Goal: Task Accomplishment & Management: Use online tool/utility

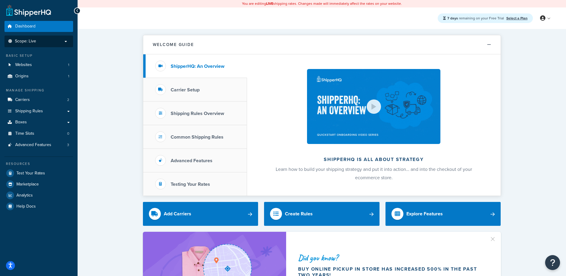
click at [36, 41] on p "Scope: Live" at bounding box center [38, 41] width 63 height 5
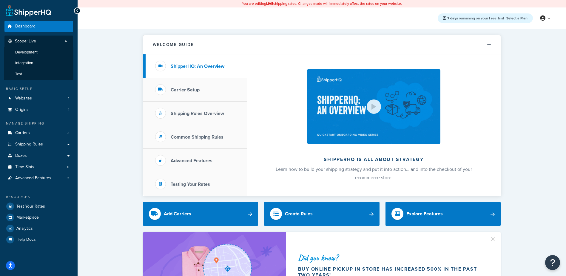
click at [35, 54] on span "Development" at bounding box center [26, 52] width 22 height 5
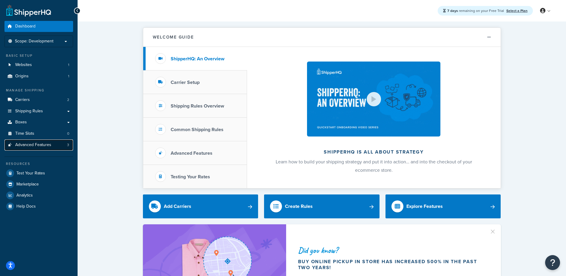
drag, startPoint x: 36, startPoint y: 126, endPoint x: 45, endPoint y: 145, distance: 20.9
click at [45, 145] on span "Advanced Features" at bounding box center [33, 144] width 36 height 5
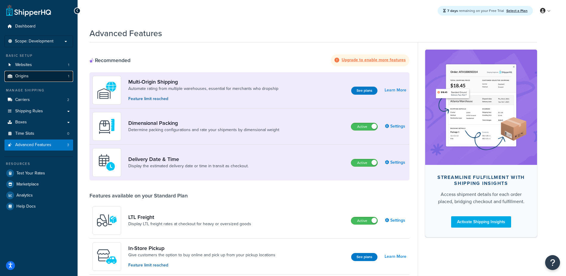
click at [45, 73] on link "Origins 1" at bounding box center [38, 76] width 69 height 11
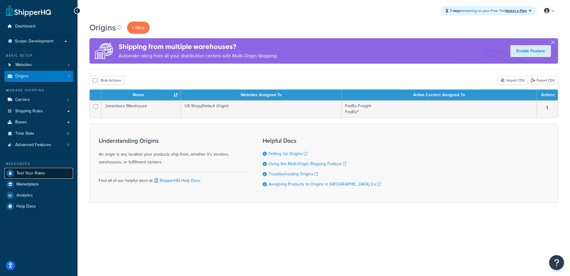
click at [22, 173] on span "Test Your Rates" at bounding box center [30, 173] width 29 height 5
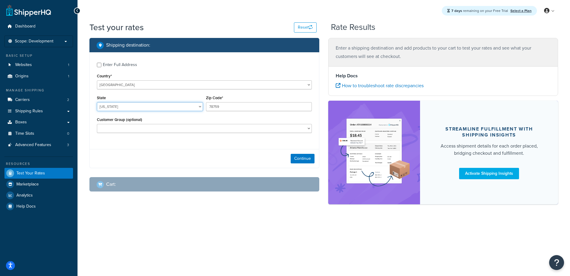
click at [130, 106] on select "[US_STATE] [US_STATE] [US_STATE] [US_STATE] [US_STATE] Armed Forces Americas Ar…" at bounding box center [150, 106] width 106 height 9
select select "CA"
click at [97, 102] on select "[US_STATE] [US_STATE] [US_STATE] [US_STATE] [US_STATE] Armed Forces Americas Ar…" at bounding box center [150, 106] width 106 height 9
type input "90210"
drag, startPoint x: 115, startPoint y: 108, endPoint x: 287, endPoint y: 159, distance: 179.6
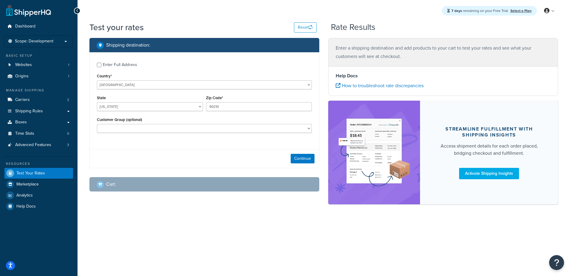
click at [287, 159] on div "Continue" at bounding box center [204, 158] width 229 height 19
click at [296, 158] on button "Continue" at bounding box center [303, 159] width 24 height 10
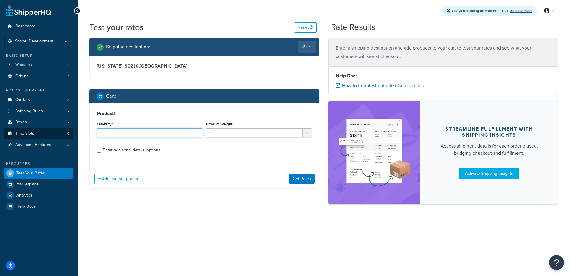
drag, startPoint x: 118, startPoint y: 132, endPoint x: 63, endPoint y: 132, distance: 54.6
click at [63, 132] on div "Dashboard Scope: Development Basic Setup Websites 1 Origins 1 Manage Shipping C…" at bounding box center [285, 138] width 570 height 276
type input "52"
click at [92, 150] on div "Product 1 Quantity* 52 Product Weight* 1 lbs Enter additional details (optional)" at bounding box center [204, 133] width 229 height 61
click at [100, 151] on input "Enter additional details (optional)" at bounding box center [99, 150] width 4 height 4
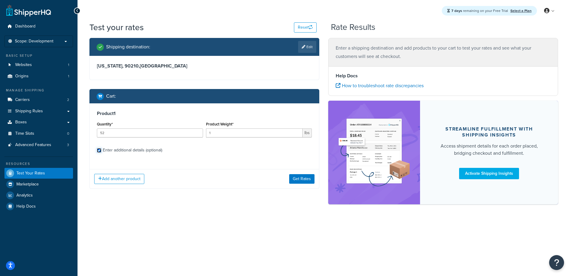
checkbox input "true"
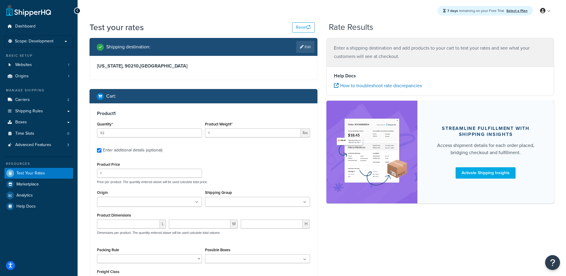
click at [109, 209] on div "Origin [GEOGRAPHIC_DATA]" at bounding box center [149, 199] width 108 height 23
click at [112, 204] on input "Origin" at bounding box center [125, 202] width 53 height 7
click at [156, 199] on ul at bounding box center [149, 202] width 105 height 10
click at [138, 224] on input "number" at bounding box center [128, 225] width 63 height 9
type input "70"
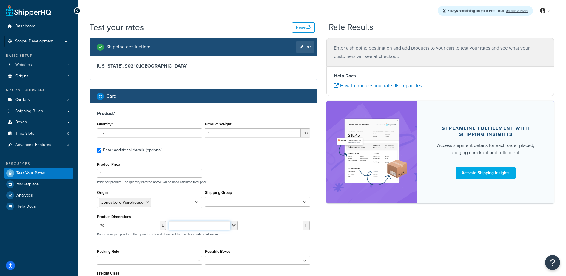
click at [169, 225] on input "number" at bounding box center [199, 225] width 61 height 9
type input "1.63"
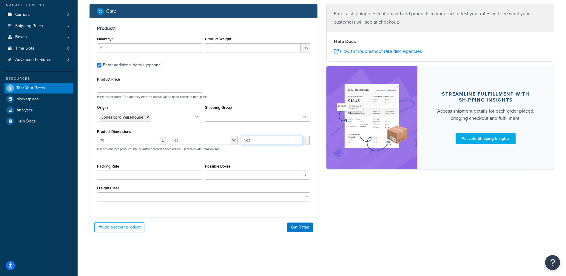
scroll to position [86, 0]
type input "1.63"
click at [124, 226] on button "Add another product" at bounding box center [119, 227] width 50 height 10
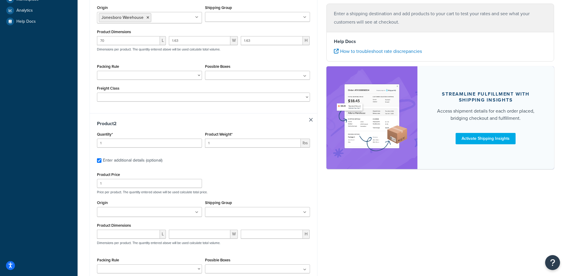
scroll to position [239, 0]
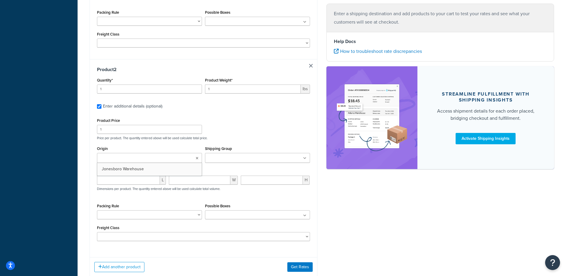
click at [196, 160] on icon at bounding box center [197, 158] width 3 height 4
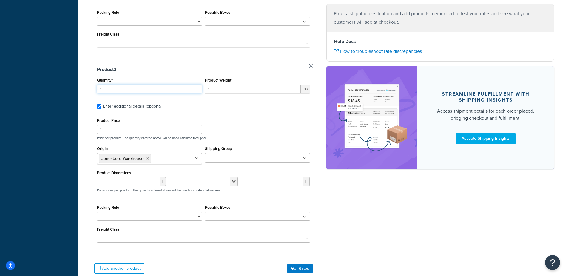
drag, startPoint x: 115, startPoint y: 88, endPoint x: 64, endPoint y: 89, distance: 50.7
click at [67, 89] on div "Dashboard Scope: Development Basic Setup Websites 1 Origins 1 Manage Shipping C…" at bounding box center [283, 38] width 566 height 555
type input "4"
click at [104, 92] on div "Quantity* 4 Product Weight* 1 lbs" at bounding box center [203, 87] width 216 height 22
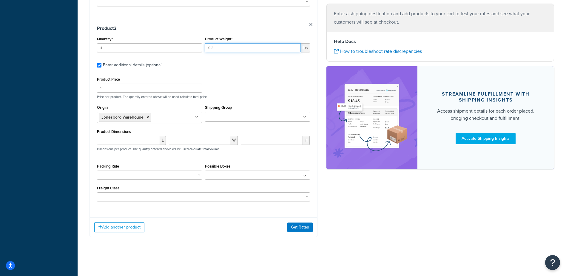
scroll to position [281, 0]
type input "0.2"
click at [109, 140] on input "number" at bounding box center [128, 140] width 63 height 9
type input "1.5"
type input "0.75"
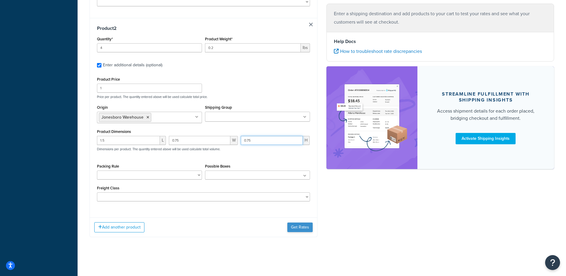
type input "0.75"
click at [300, 224] on button "Get Rates" at bounding box center [299, 227] width 25 height 10
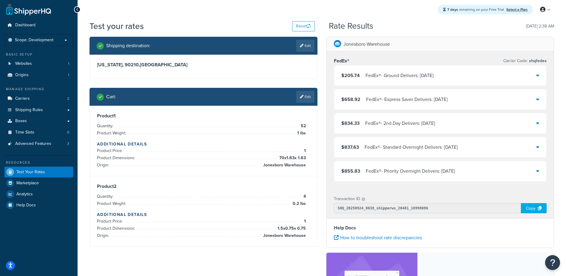
scroll to position [0, 0]
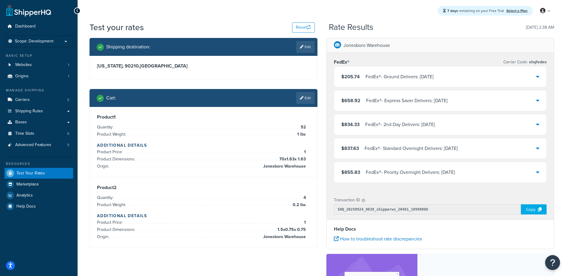
click at [415, 77] on div "FedEx® - Ground Delivers: [DATE]" at bounding box center [399, 76] width 68 height 8
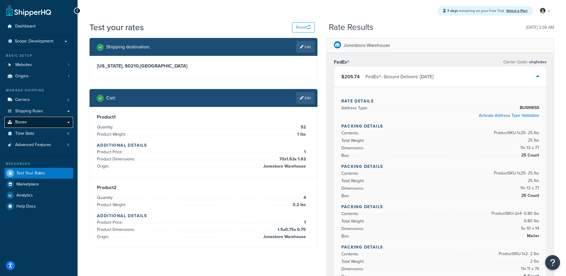
click at [27, 121] on link "Boxes" at bounding box center [38, 122] width 69 height 11
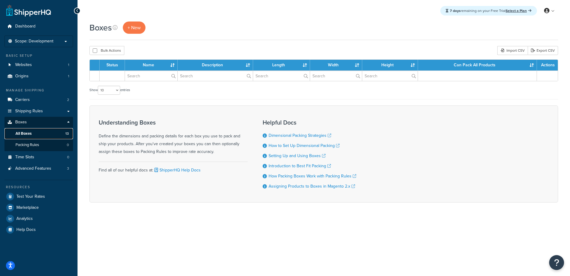
click at [33, 135] on link "All Boxes 13" at bounding box center [38, 133] width 69 height 11
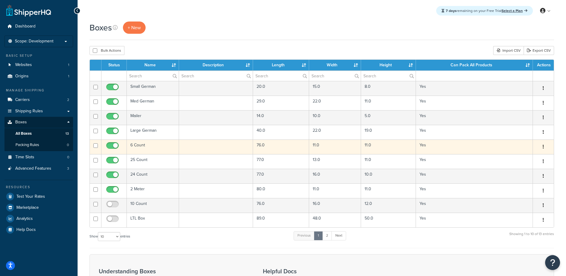
click at [282, 146] on td "76.0" at bounding box center [281, 146] width 56 height 15
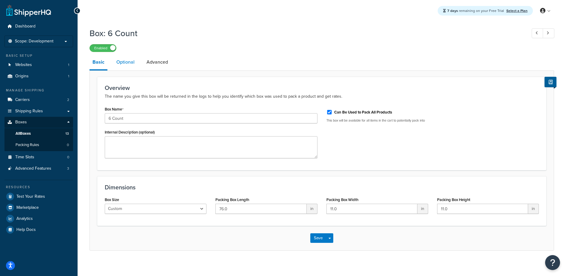
click at [126, 63] on link "Optional" at bounding box center [125, 62] width 24 height 14
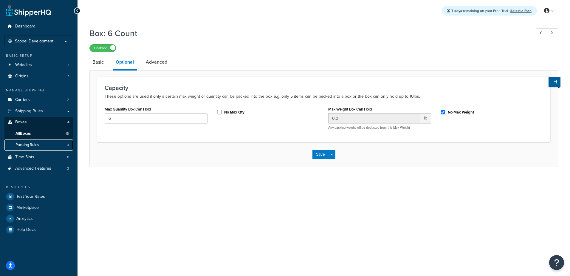
click at [35, 143] on span "Packing Rules" at bounding box center [28, 144] width 24 height 5
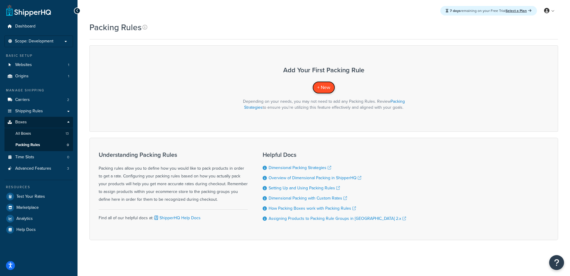
click at [320, 84] on span "+ New" at bounding box center [323, 87] width 13 height 7
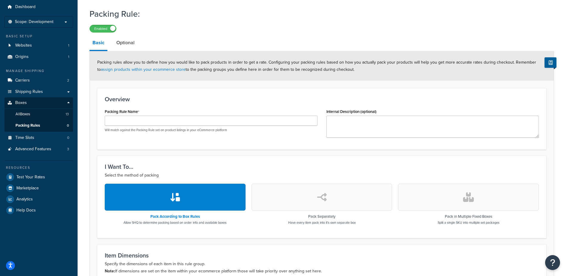
scroll to position [30, 0]
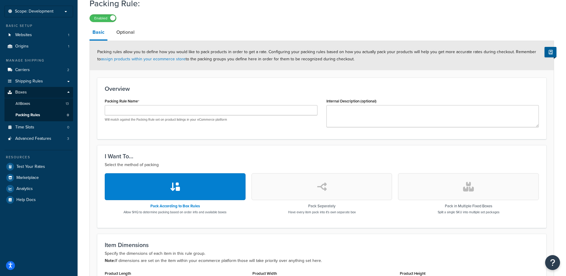
click at [212, 116] on div "Will match against the Packing Rule set on product listings in your eCommerce p…" at bounding box center [211, 113] width 213 height 17
click at [211, 110] on input "Packing Rule Name" at bounding box center [211, 110] width 213 height 10
drag, startPoint x: 208, startPoint y: 110, endPoint x: 1, endPoint y: 110, distance: 207.3
click at [3, 110] on div "Dashboard Scope: Development Basic Setup Websites 1 Origins 1 Manage Shipping C…" at bounding box center [283, 193] width 566 height 447
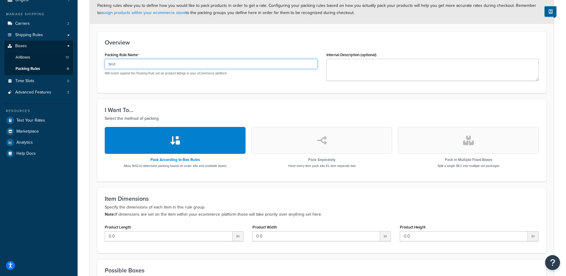
scroll to position [89, 0]
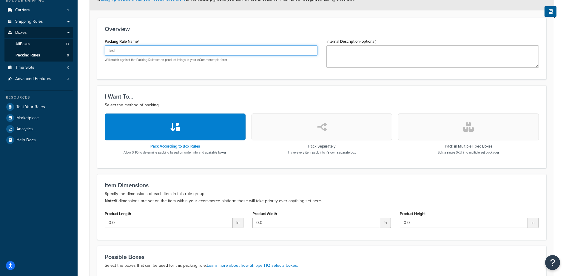
type input "test"
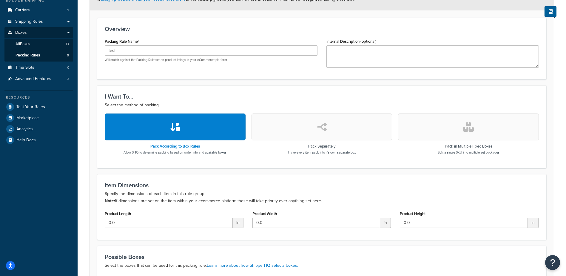
click at [458, 136] on button "button" at bounding box center [468, 126] width 141 height 27
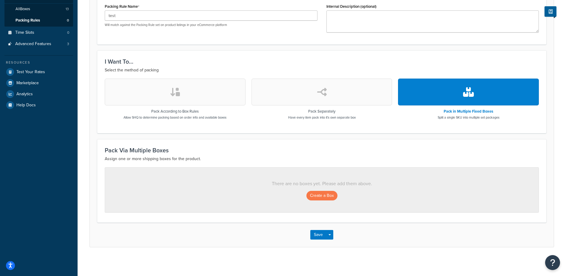
scroll to position [126, 0]
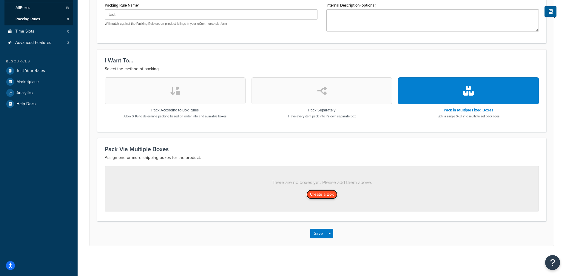
click at [316, 193] on button "Create a Box" at bounding box center [321, 194] width 31 height 10
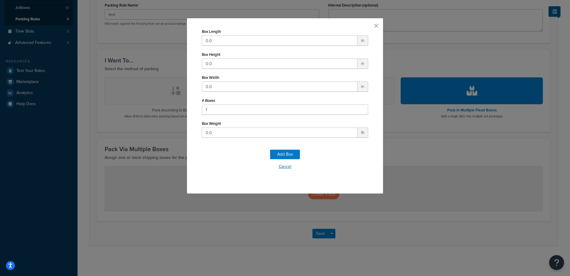
click at [285, 167] on button "Cancel" at bounding box center [285, 166] width 166 height 9
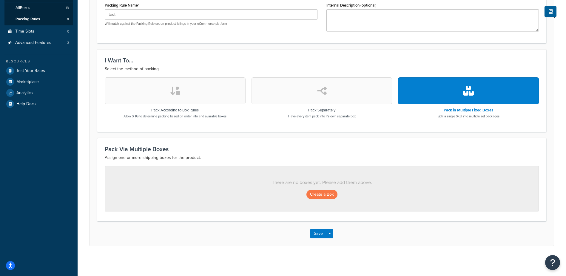
click at [220, 94] on button "button" at bounding box center [175, 90] width 141 height 27
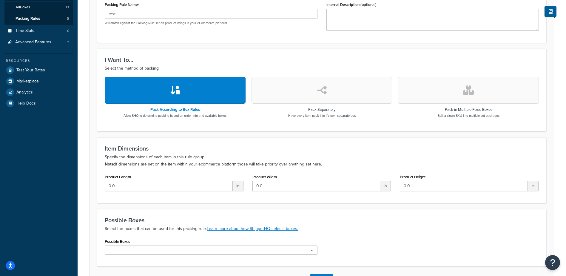
click at [290, 95] on button "button" at bounding box center [321, 90] width 141 height 27
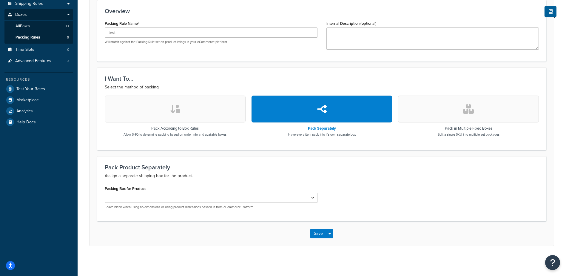
click at [215, 94] on div "I Want To... Select the method of packing Pack According to Box Rules Allow SHQ…" at bounding box center [321, 108] width 449 height 82
click at [216, 107] on button "button" at bounding box center [175, 108] width 141 height 27
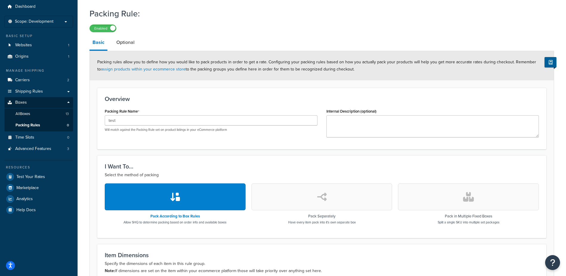
scroll to position [18, 0]
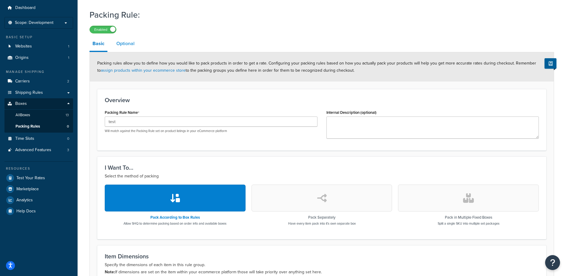
click at [126, 42] on link "Optional" at bounding box center [125, 43] width 24 height 14
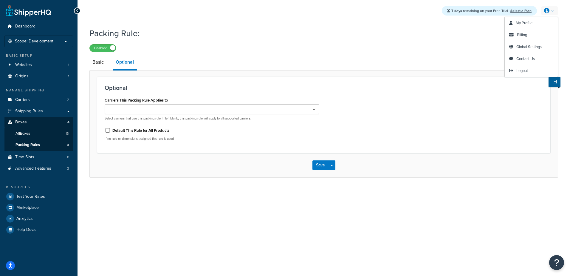
click at [554, 10] on link at bounding box center [549, 10] width 17 height 9
click at [523, 71] on span "Logout" at bounding box center [523, 71] width 12 height 6
